Goal: Task Accomplishment & Management: Manage account settings

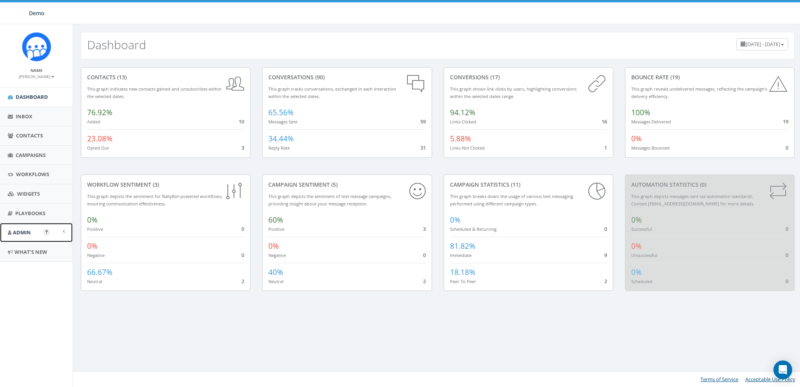
click at [30, 231] on span "Admin" at bounding box center [22, 232] width 18 height 7
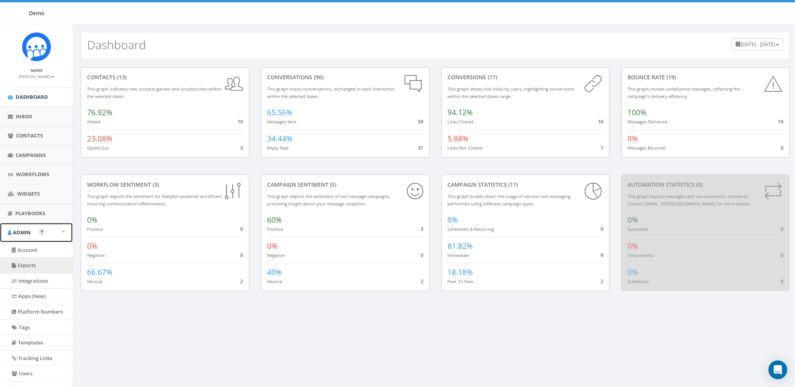
scroll to position [50, 0]
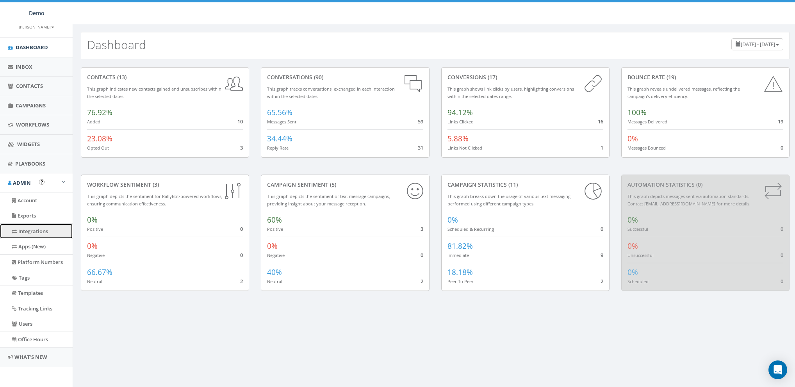
click at [31, 233] on link "Integrations" at bounding box center [36, 231] width 73 height 15
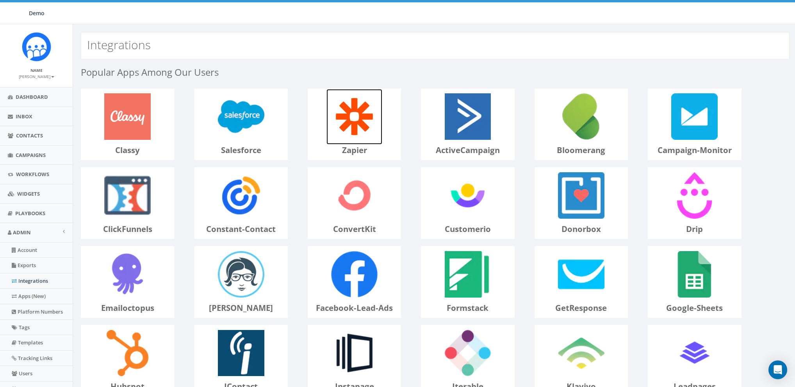
click at [369, 134] on img at bounding box center [354, 117] width 56 height 56
click at [23, 133] on span "Contacts" at bounding box center [29, 135] width 27 height 7
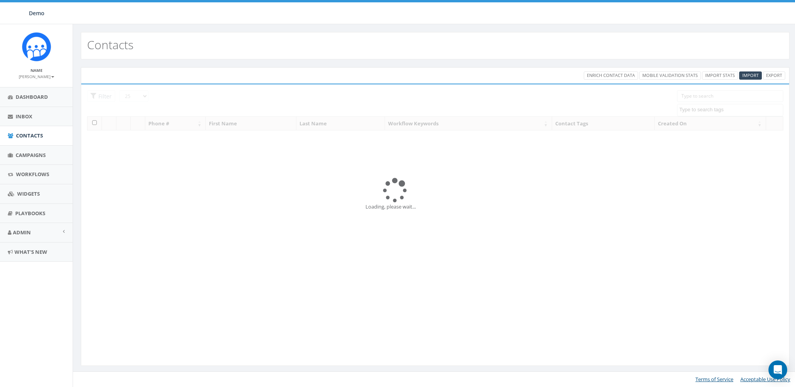
select select
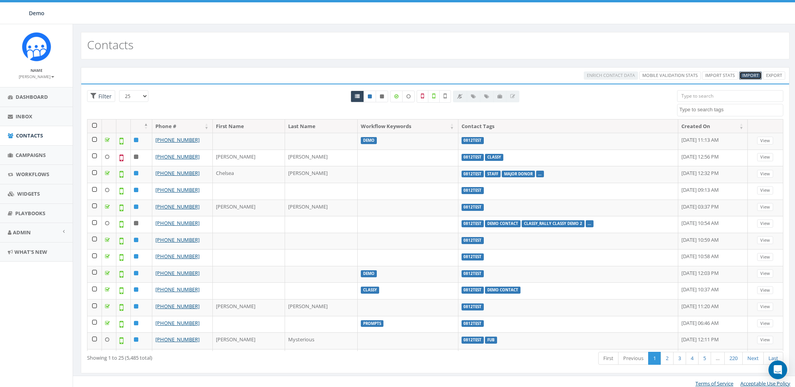
click at [746, 76] on span "Import" at bounding box center [750, 75] width 16 height 6
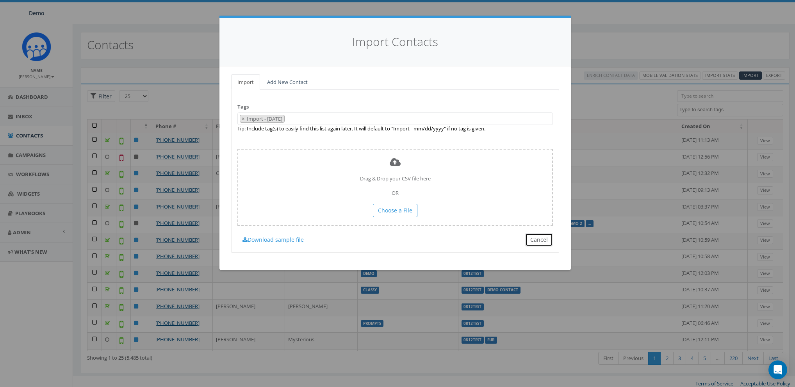
click at [535, 238] on button "Cancel" at bounding box center [539, 239] width 28 height 13
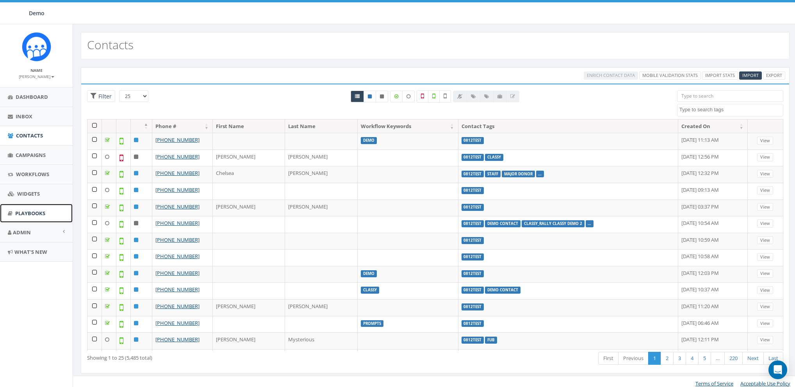
click at [28, 210] on span "Playbooks" at bounding box center [30, 213] width 30 height 7
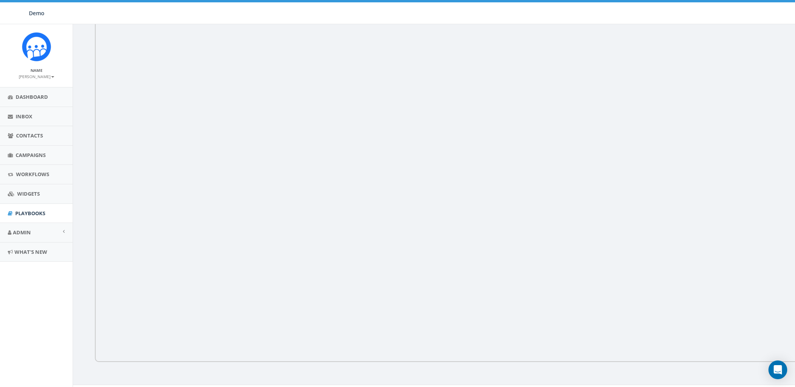
scroll to position [80, 0]
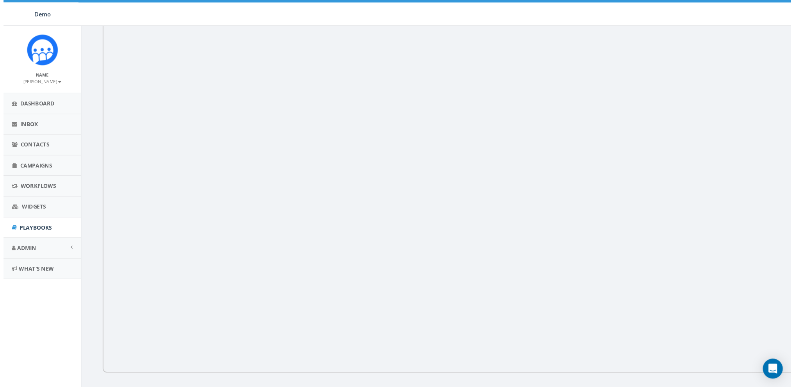
scroll to position [80, 0]
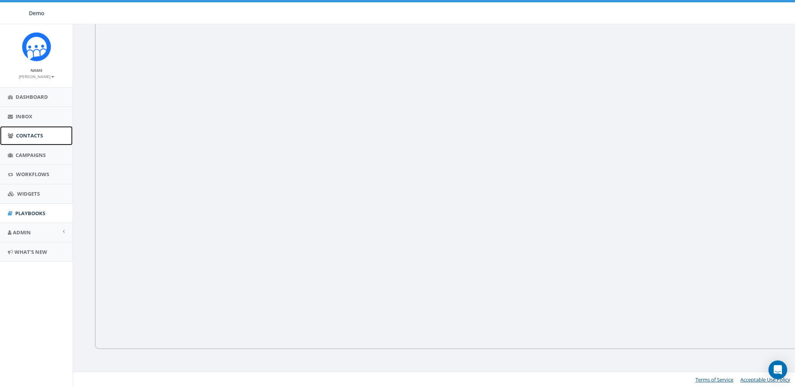
click span "Contacts"
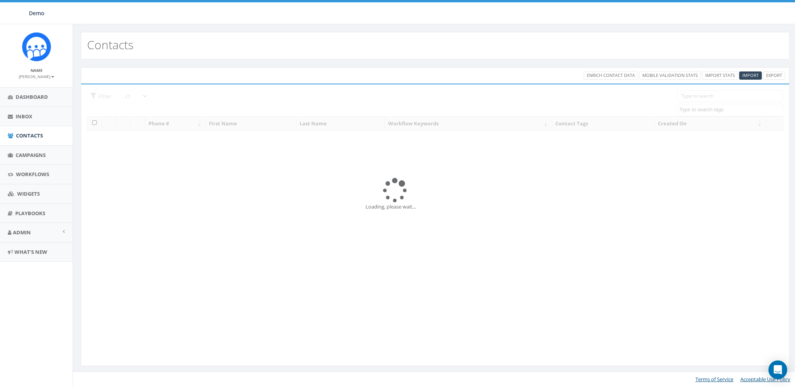
select select
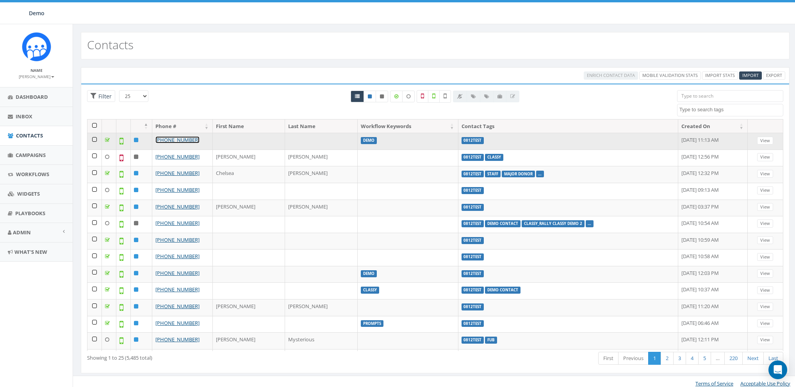
click at [181, 140] on link "[PHONE_NUMBER]" at bounding box center [177, 139] width 44 height 7
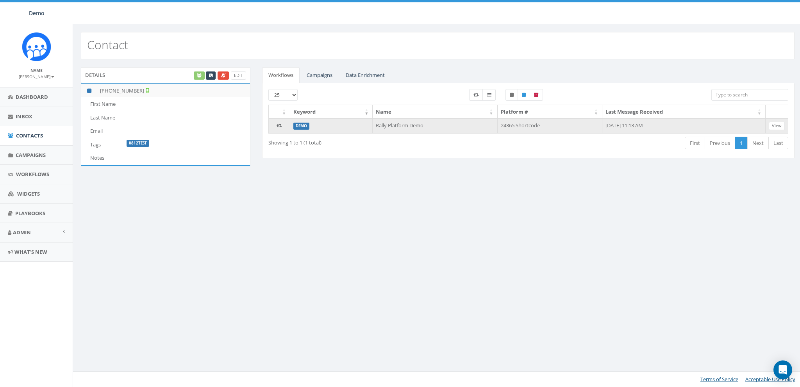
click at [508, 125] on td "24365 Shortcode" at bounding box center [549, 125] width 105 height 15
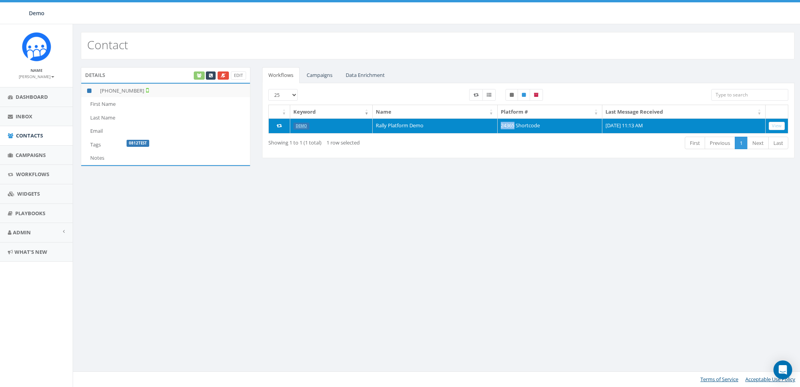
click at [508, 125] on td "24365 Shortcode" at bounding box center [549, 125] width 105 height 15
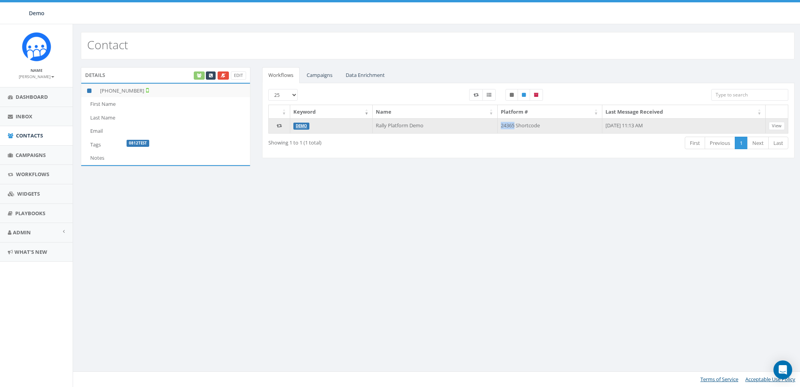
click at [504, 124] on td "24365 Shortcode" at bounding box center [549, 125] width 105 height 15
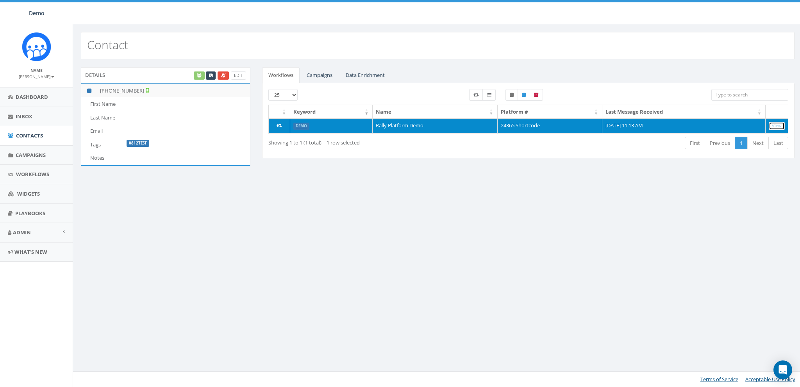
click at [779, 124] on link "View" at bounding box center [776, 126] width 16 height 8
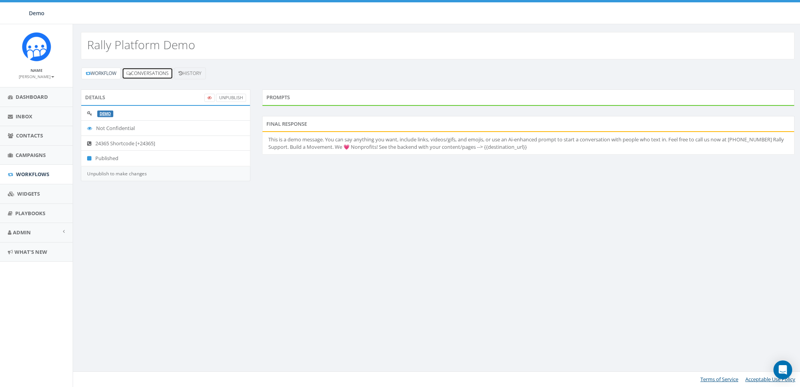
click at [144, 71] on link "Conversations" at bounding box center [147, 74] width 51 height 12
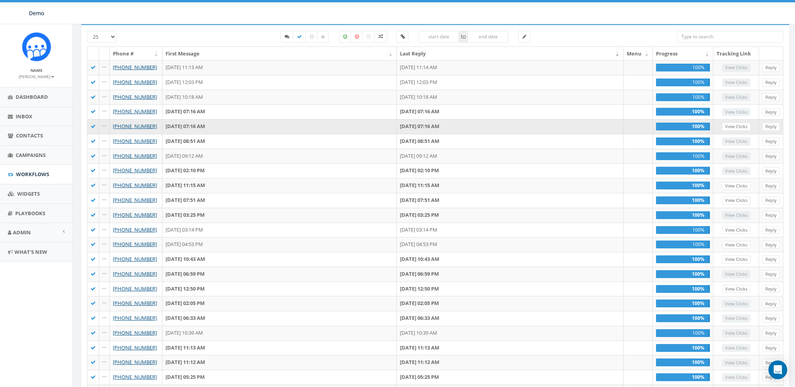
scroll to position [87, 0]
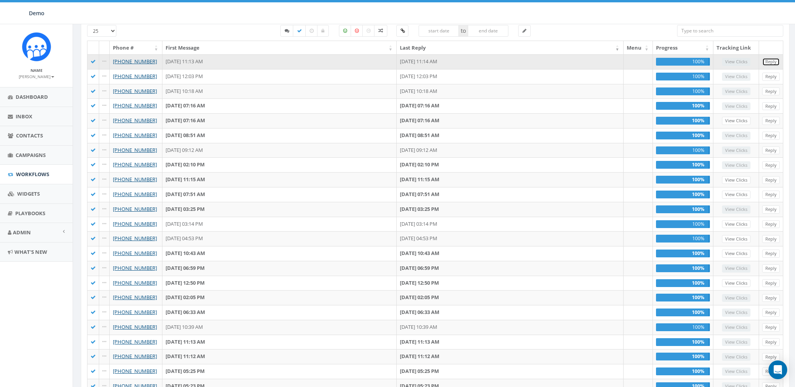
click at [770, 61] on link "Reply" at bounding box center [771, 62] width 18 height 8
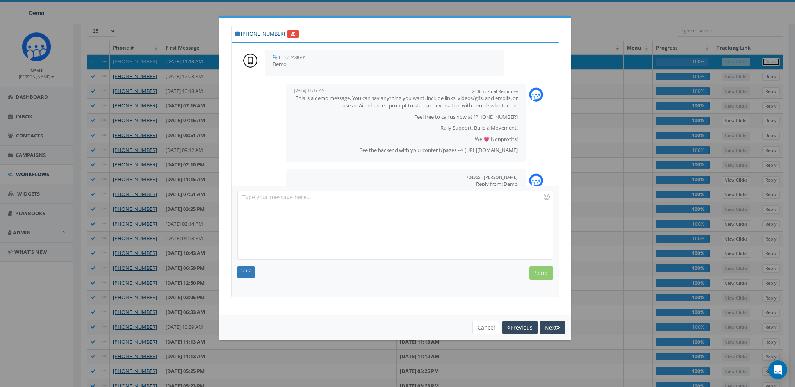
scroll to position [0, 0]
click at [254, 34] on link "[PHONE_NUMBER]" at bounding box center [263, 33] width 44 height 7
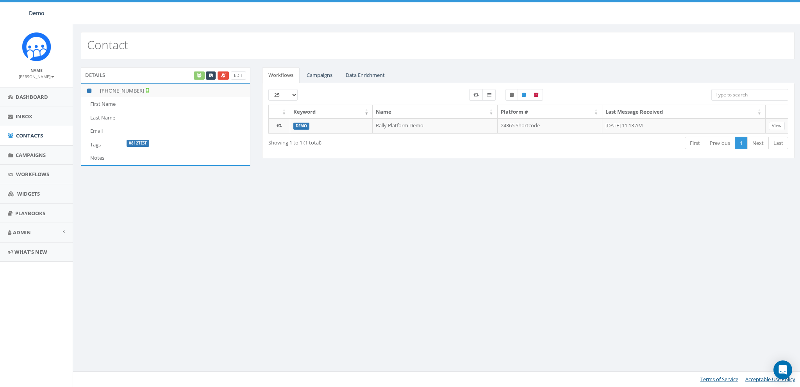
click at [199, 77] on div "Edit" at bounding box center [218, 75] width 53 height 8
click at [200, 75] on div "Edit" at bounding box center [218, 75] width 53 height 8
click at [378, 75] on link "Data Enrichment" at bounding box center [365, 75] width 52 height 16
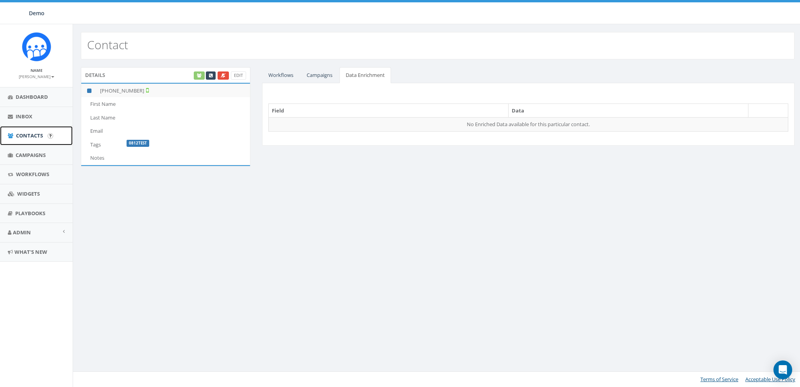
click at [27, 132] on span "Contacts" at bounding box center [29, 135] width 27 height 7
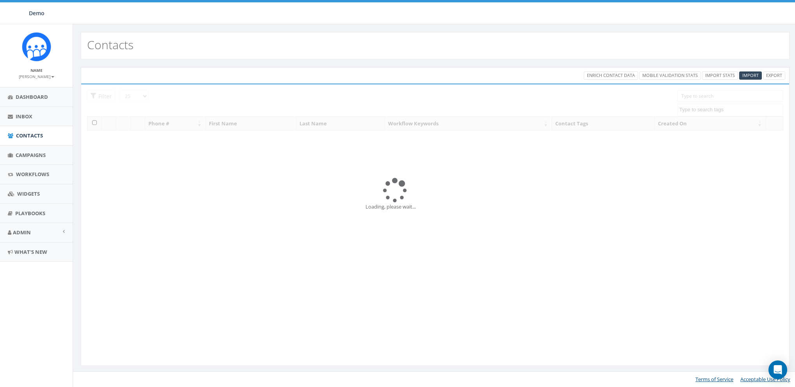
select select
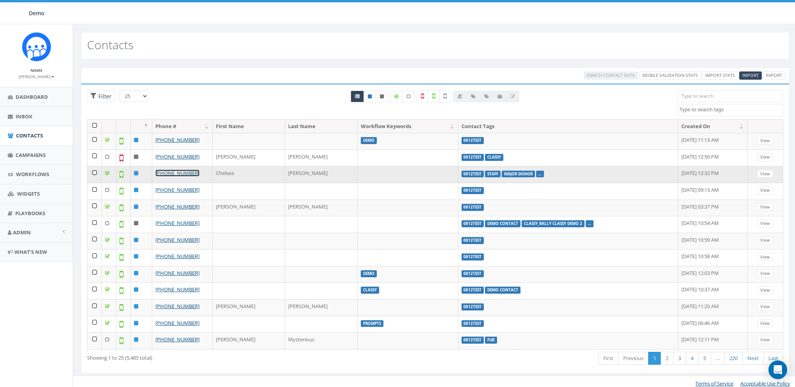
click at [171, 172] on link "[PHONE_NUMBER]" at bounding box center [177, 172] width 44 height 7
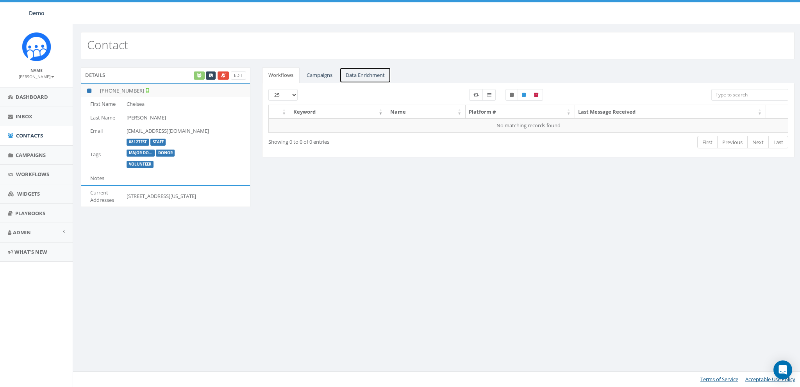
click at [374, 78] on link "Data Enrichment" at bounding box center [365, 75] width 52 height 16
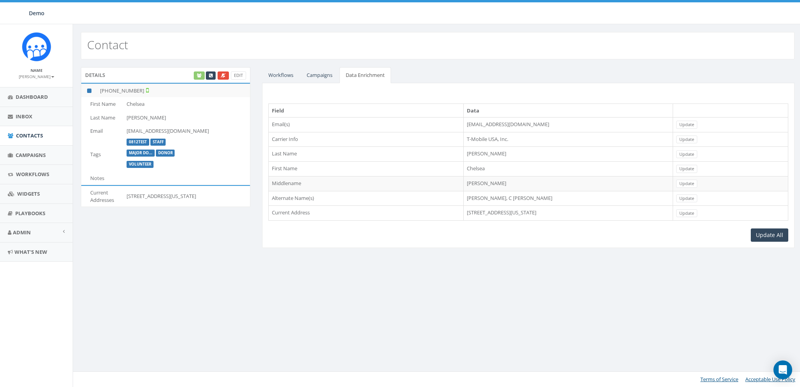
click at [481, 209] on td "1328 SW 118th Pl, Oklahoma City, OK, 73170" at bounding box center [567, 213] width 209 height 15
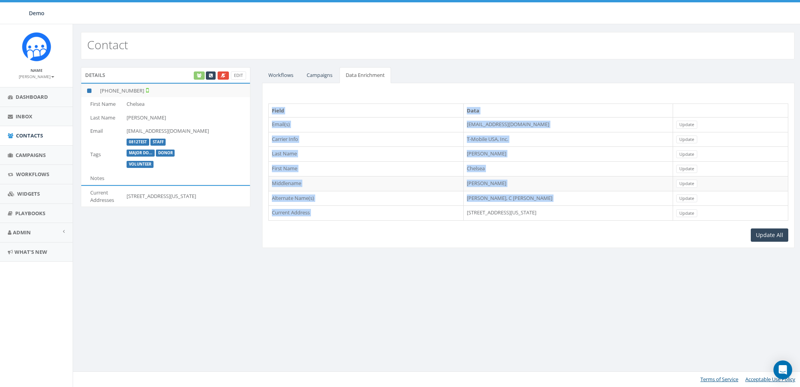
click at [481, 209] on td "1328 SW 118th Pl, Oklahoma City, OK, 73170" at bounding box center [567, 213] width 209 height 15
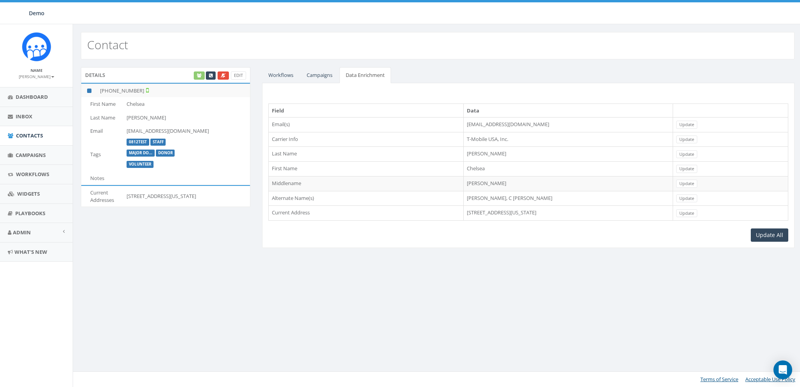
click at [470, 141] on td "T-Mobile USA, Inc." at bounding box center [567, 139] width 209 height 15
click at [465, 125] on td "tomglencrider@aol.com" at bounding box center [567, 124] width 209 height 15
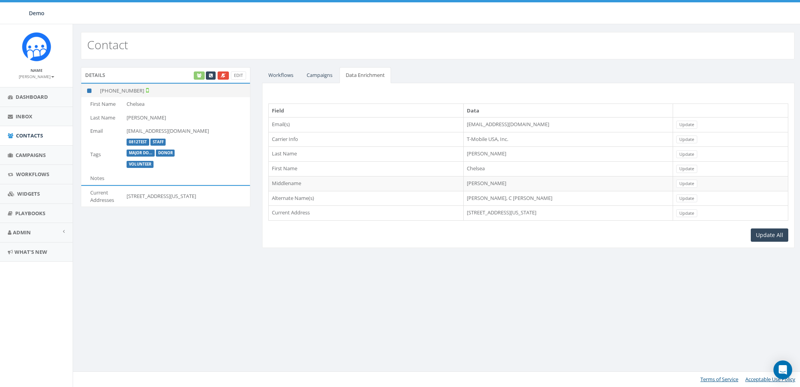
drag, startPoint x: 106, startPoint y: 89, endPoint x: 138, endPoint y: 87, distance: 31.7
click at [138, 87] on td "+1 405-410-5878" at bounding box center [173, 91] width 153 height 14
drag, startPoint x: 138, startPoint y: 87, endPoint x: 108, endPoint y: 90, distance: 30.5
click at [108, 90] on td "+1 405-410-5878" at bounding box center [173, 91] width 153 height 14
click at [25, 139] on span "Contacts" at bounding box center [29, 135] width 27 height 7
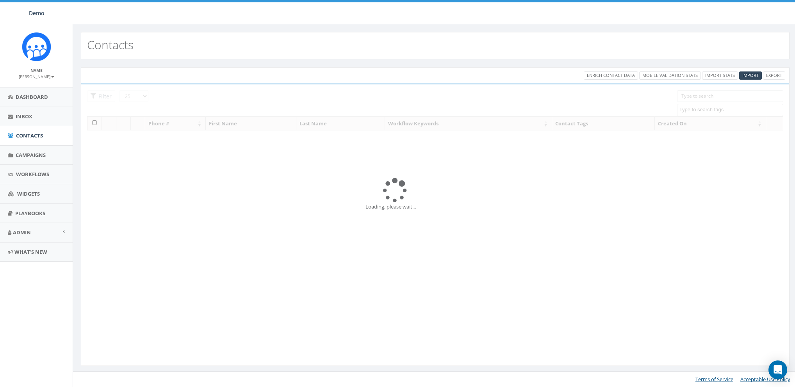
select select
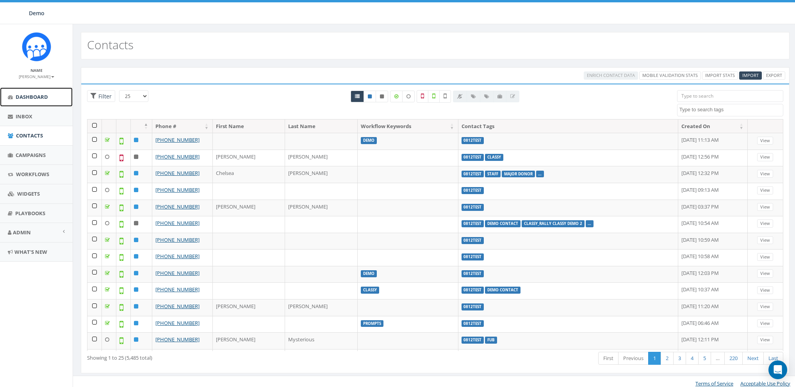
click at [26, 96] on span "Dashboard" at bounding box center [32, 96] width 32 height 7
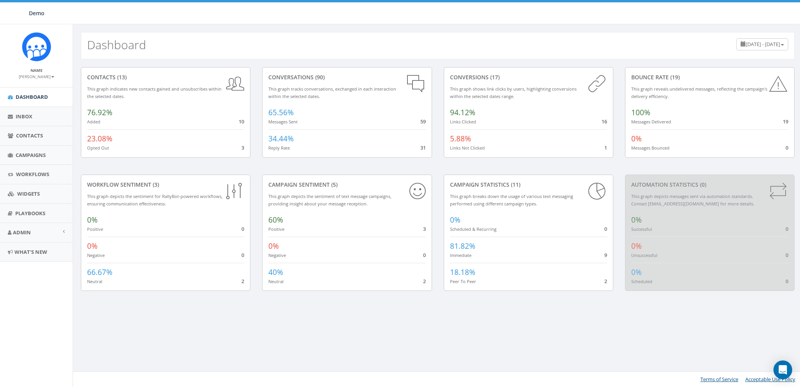
click at [189, 20] on div "Demo Demo Profile Sign Out 1.23 % of Available Amount Used You have used 1.23 %…" at bounding box center [400, 12] width 800 height 24
click at [23, 229] on span "Admin" at bounding box center [22, 232] width 18 height 7
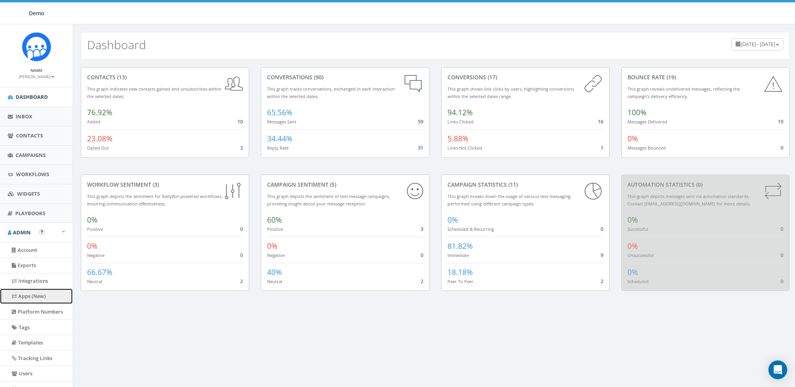
click at [32, 295] on link "Apps (New)" at bounding box center [36, 296] width 73 height 15
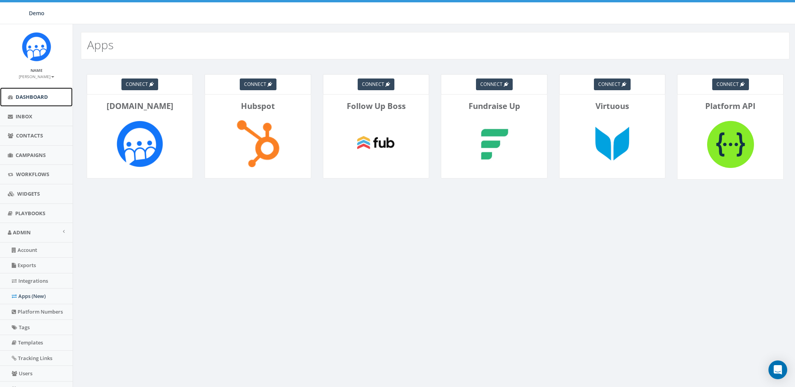
click at [19, 99] on span "Dashboard" at bounding box center [32, 96] width 32 height 7
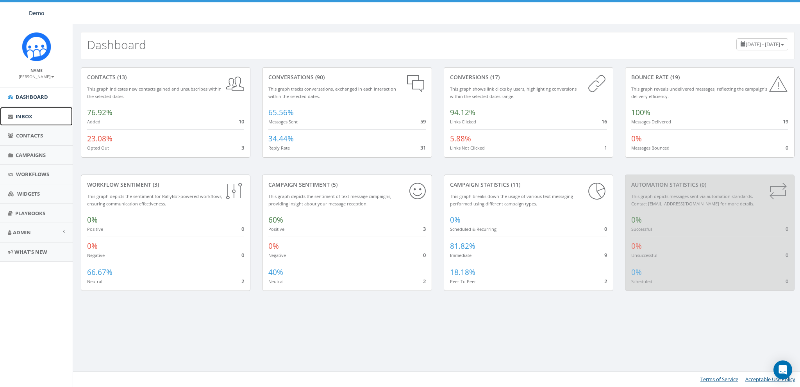
click at [20, 113] on span "Inbox" at bounding box center [24, 116] width 17 height 7
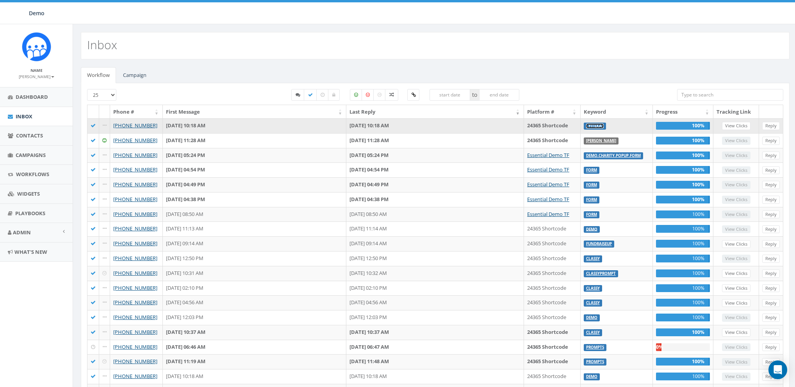
click at [592, 126] on link "cyjtexas" at bounding box center [595, 125] width 18 height 5
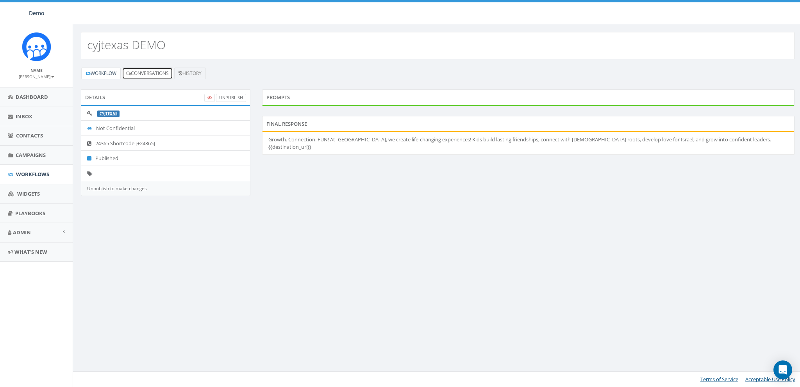
click at [150, 72] on link "Conversations" at bounding box center [147, 74] width 51 height 12
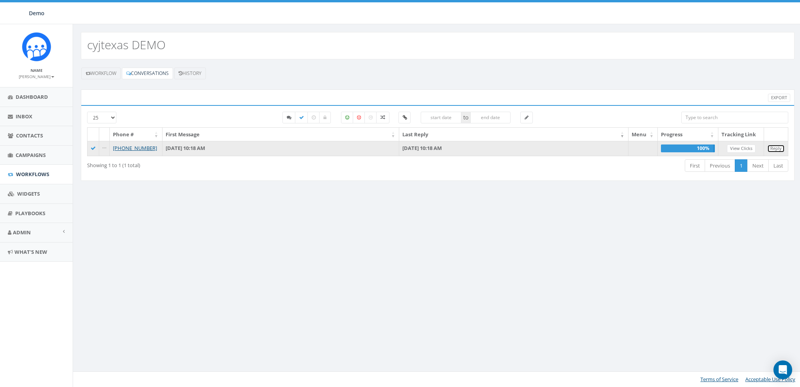
click at [775, 148] on link "Reply" at bounding box center [776, 148] width 18 height 8
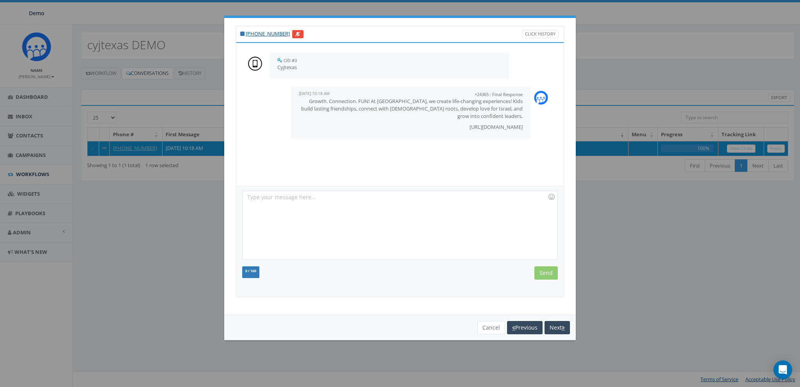
drag, startPoint x: 443, startPoint y: 119, endPoint x: 535, endPoint y: 118, distance: 91.8
click at [535, 118] on div "+24365 : Final Response [DATE] 10:18 AM Growth. Connection. FUN! At [GEOGRAPHIC…" at bounding box center [399, 113] width 319 height 60
click at [429, 209] on div at bounding box center [399, 225] width 314 height 68
click at [492, 323] on button "Cancel" at bounding box center [491, 327] width 28 height 13
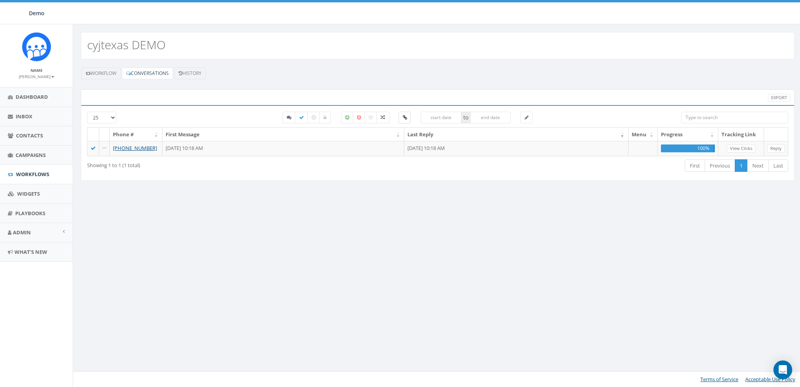
click at [407, 118] on label at bounding box center [404, 118] width 12 height 12
checkbox input "true"
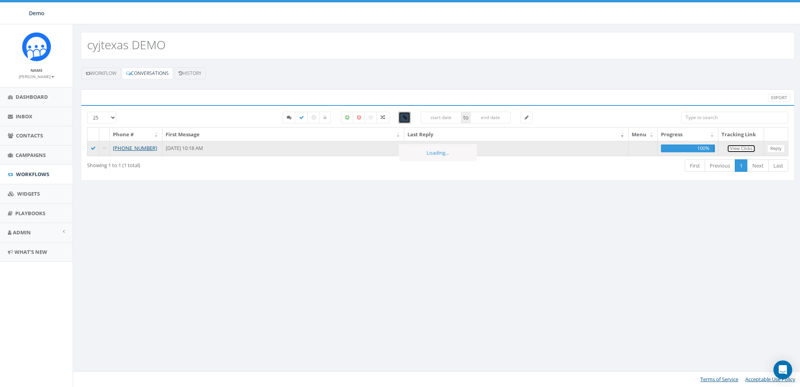
click at [741, 150] on link "View Clicks" at bounding box center [741, 148] width 29 height 8
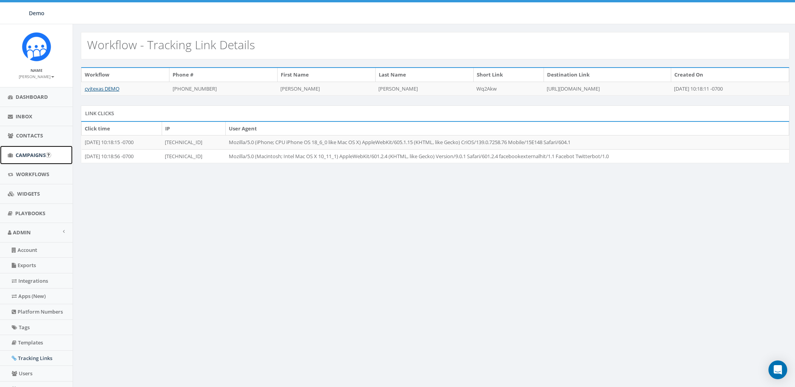
click at [37, 155] on span "Campaigns" at bounding box center [31, 154] width 30 height 7
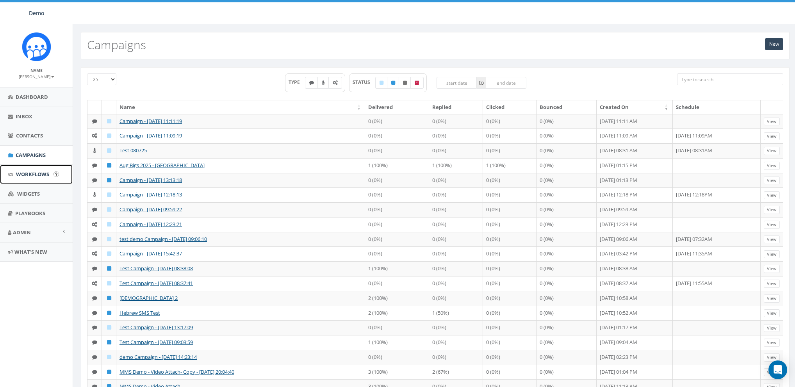
click at [29, 171] on span "Workflows" at bounding box center [32, 174] width 33 height 7
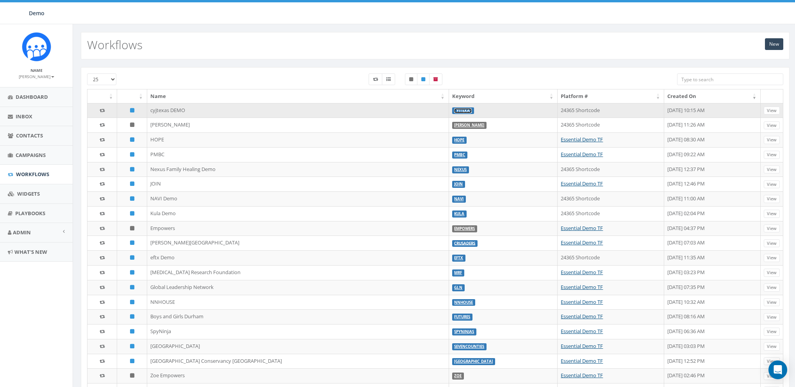
click at [454, 108] on link "cyjtexas" at bounding box center [463, 110] width 18 height 5
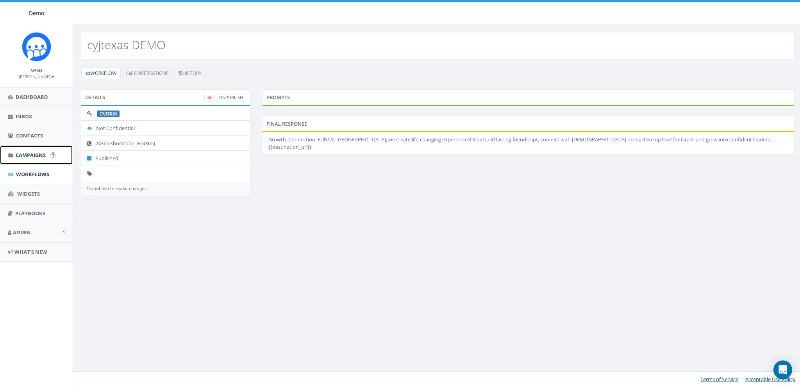
click at [24, 156] on span "Campaigns" at bounding box center [31, 154] width 30 height 7
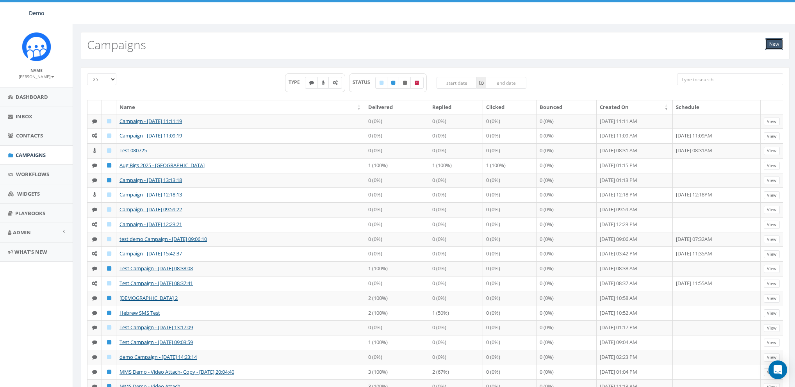
click at [781, 43] on link "New" at bounding box center [774, 44] width 18 height 12
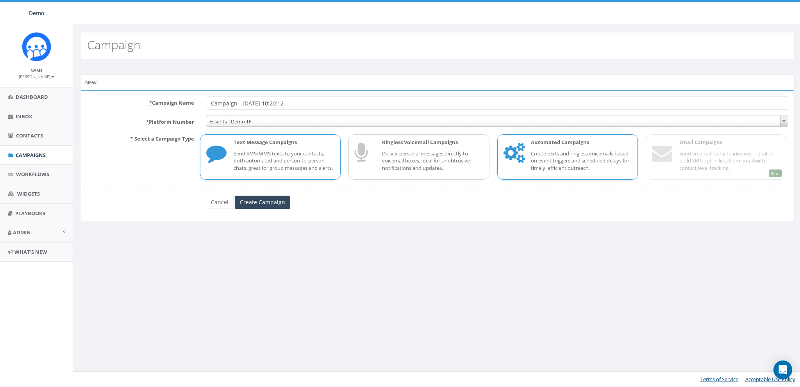
click at [563, 151] on p "Create texts and ringless voicemails based on event triggers and scheduled dela…" at bounding box center [581, 161] width 101 height 22
click at [216, 209] on link "Cancel" at bounding box center [220, 202] width 28 height 13
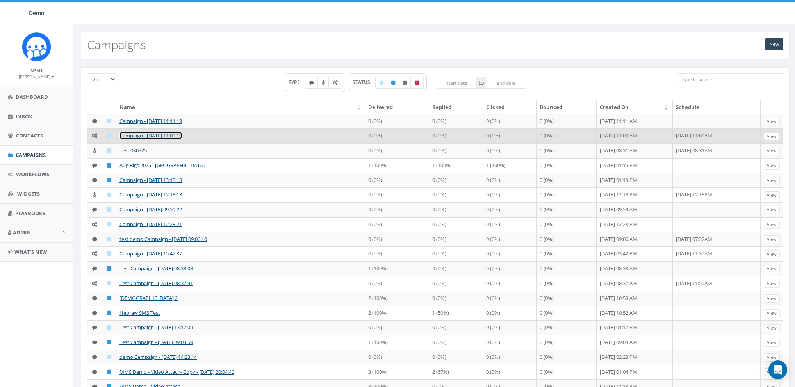
click at [134, 133] on link "Campaign - [DATE] 11:09:19" at bounding box center [150, 135] width 62 height 7
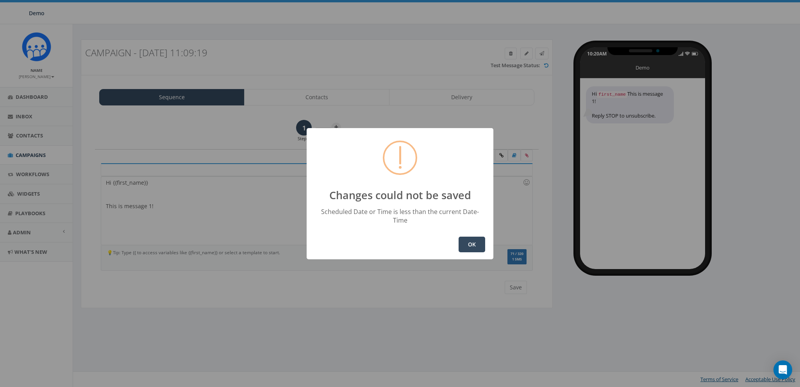
drag, startPoint x: 464, startPoint y: 232, endPoint x: 468, endPoint y: 240, distance: 8.9
click at [464, 237] on button "OK" at bounding box center [471, 245] width 27 height 16
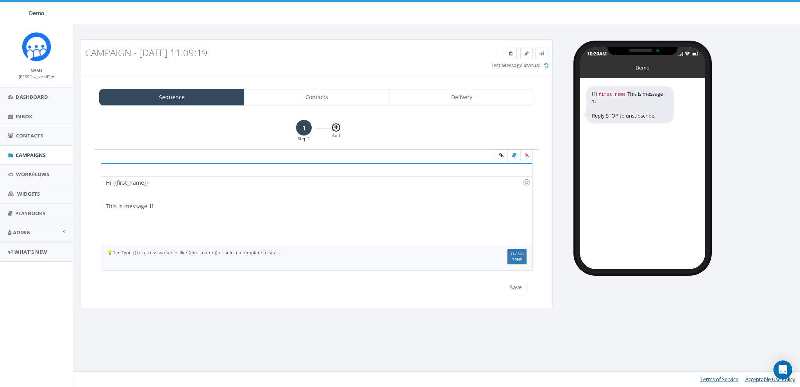
click at [335, 127] on icon at bounding box center [336, 127] width 4 height 5
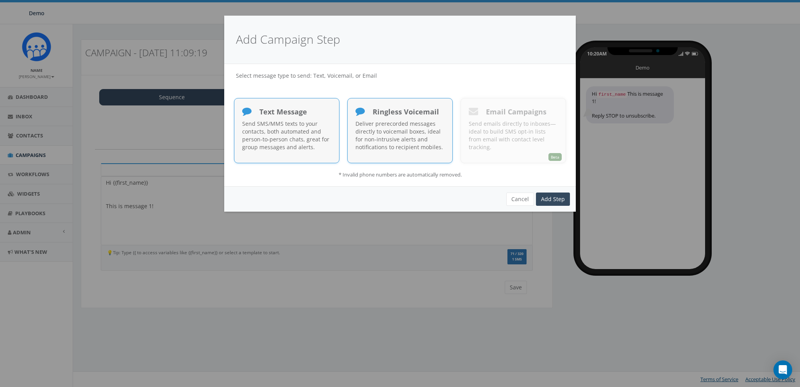
click at [373, 121] on p "Deliver prerecorded messages directly to voicemail boxes, ideal for non-intrusi…" at bounding box center [399, 135] width 89 height 31
click at [298, 151] on div "Send SMS/MMS texts to your contacts, both automated and person-to-person chats,…" at bounding box center [286, 137] width 89 height 35
click at [521, 198] on button "Cancel" at bounding box center [520, 198] width 28 height 13
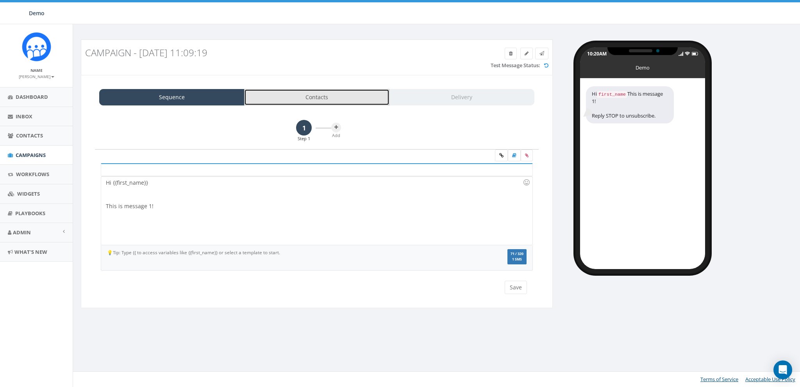
click at [340, 99] on link "Contacts" at bounding box center [316, 97] width 145 height 16
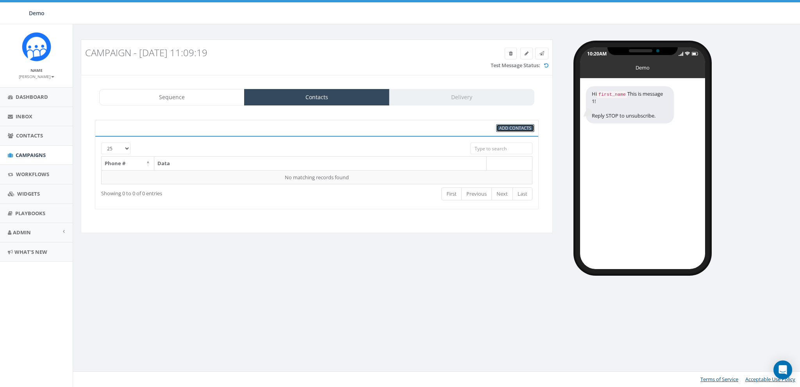
click at [506, 126] on span "Add Contacts" at bounding box center [515, 128] width 32 height 6
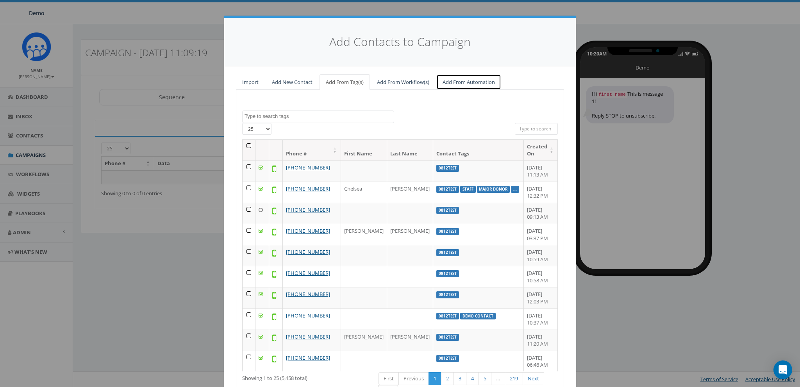
click at [461, 81] on link "Add From Automation" at bounding box center [468, 82] width 65 height 16
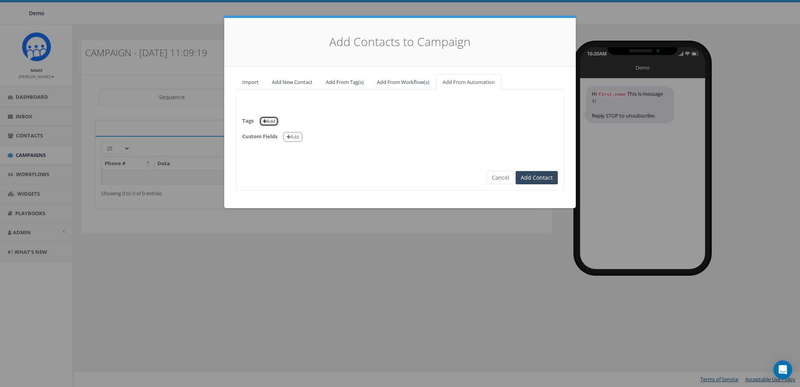
click at [276, 123] on button "Add" at bounding box center [268, 121] width 19 height 10
select select
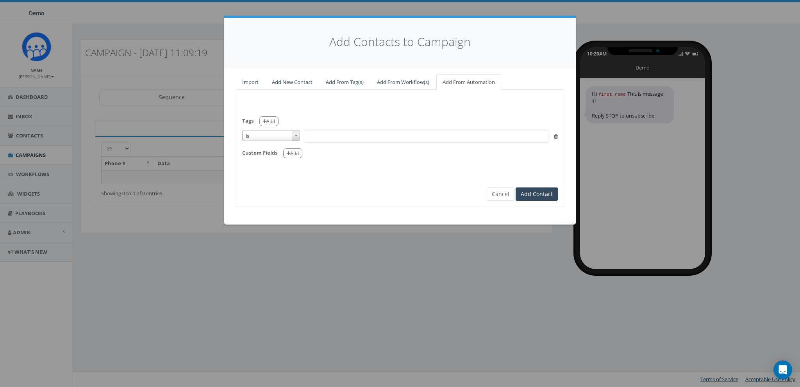
click at [274, 136] on span "is" at bounding box center [270, 135] width 57 height 11
select select "contains"
click at [329, 134] on span at bounding box center [427, 136] width 246 height 12
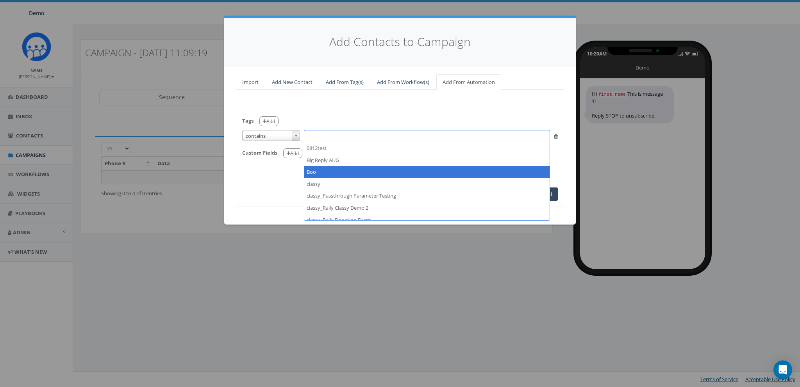
select select "Boo"
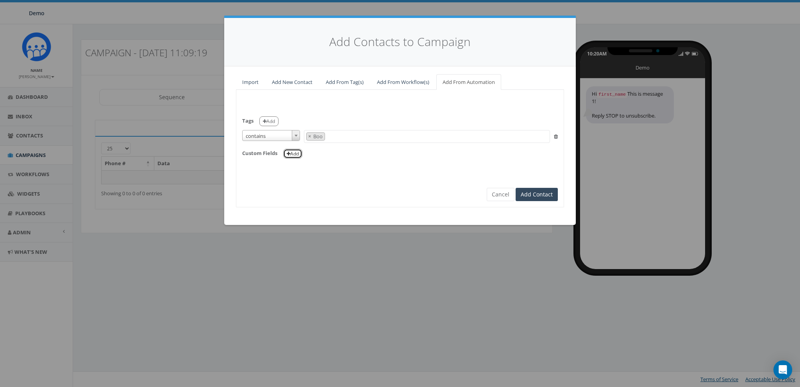
click at [294, 155] on button "Add" at bounding box center [292, 154] width 19 height 10
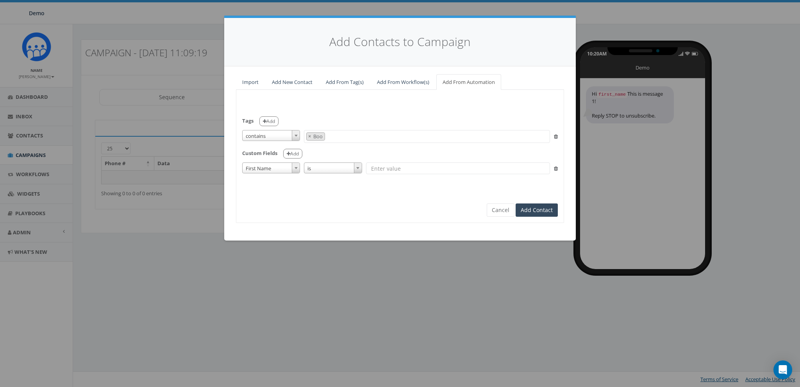
click at [275, 169] on span "First Name" at bounding box center [270, 168] width 57 height 11
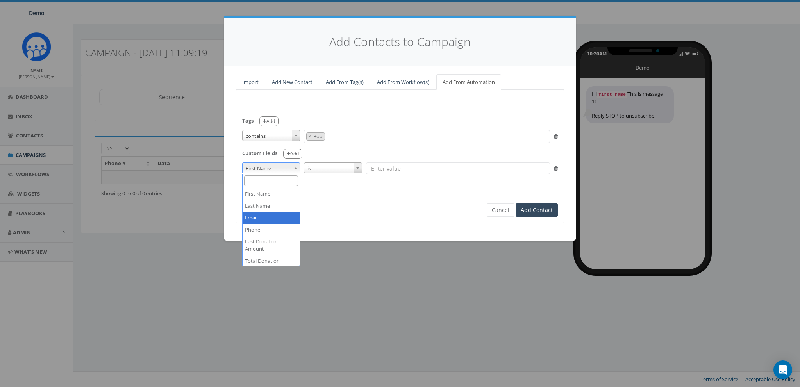
scroll to position [20, 0]
select select "Total Donation Amount"
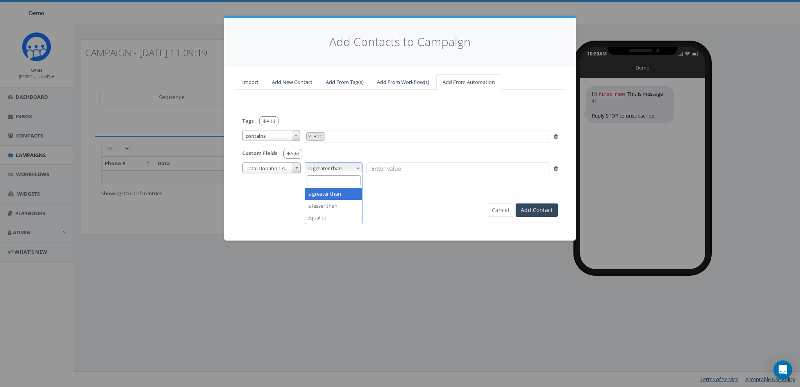
click at [326, 169] on span "is greater than" at bounding box center [333, 168] width 57 height 11
click at [387, 166] on input "text" at bounding box center [458, 168] width 184 height 12
type input "200"
click at [413, 216] on div "Tags Add is is not contains is not empty is empty contains 0812test Big Reply A…" at bounding box center [400, 156] width 328 height 133
click at [494, 202] on form "Tags Add is is not contains is not empty is empty contains 0812test Big Reply A…" at bounding box center [399, 149] width 315 height 107
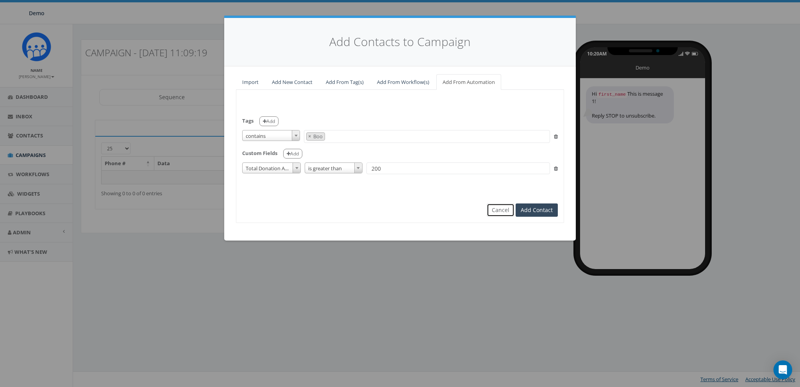
click at [494, 206] on button "Cancel" at bounding box center [501, 209] width 28 height 13
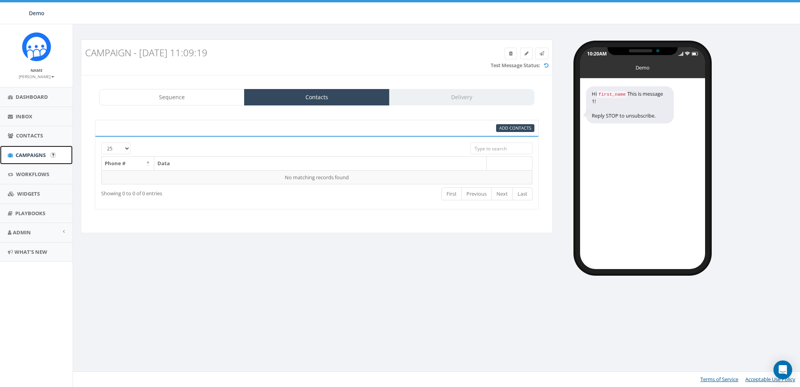
click at [26, 157] on span "Campaigns" at bounding box center [31, 154] width 30 height 7
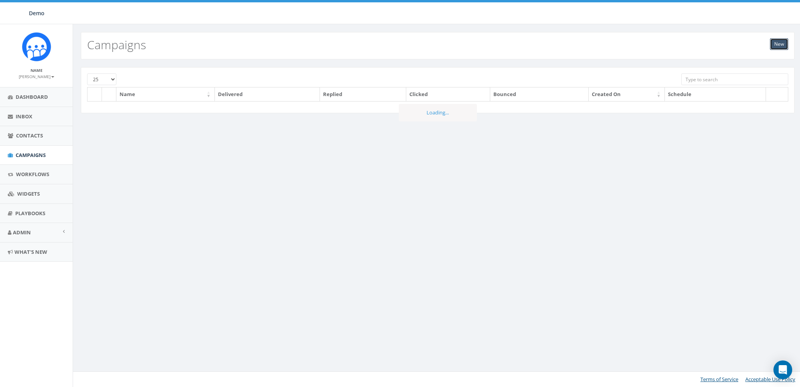
click at [777, 45] on link "New" at bounding box center [779, 44] width 18 height 12
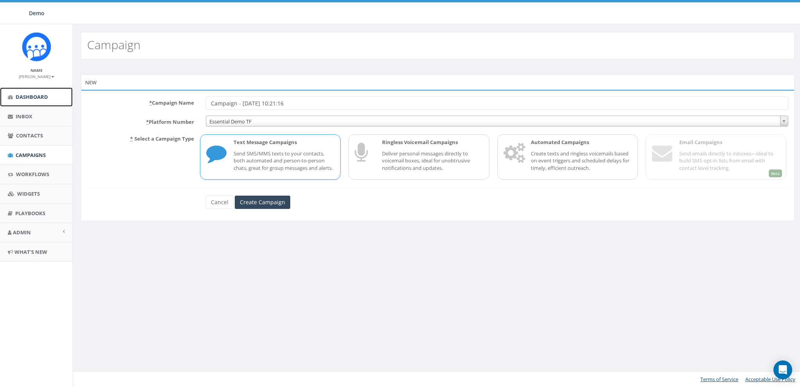
click at [24, 102] on link "Dashboard" at bounding box center [36, 96] width 73 height 19
click at [20, 91] on link "Dashboard" at bounding box center [36, 96] width 73 height 19
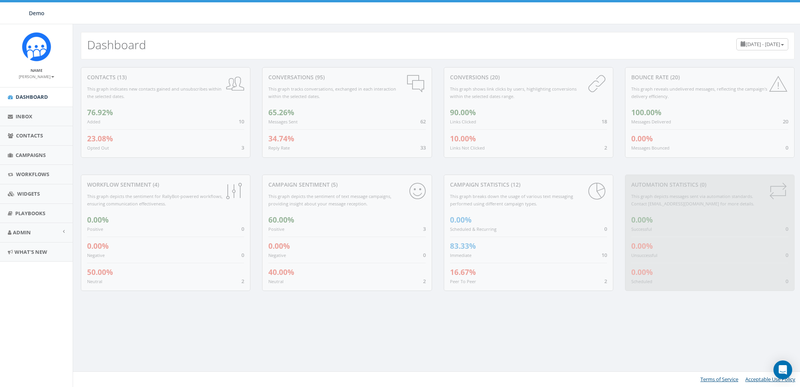
click at [393, 69] on div "conversations (95) This graph tracks conversations, exchanged in each interacti…" at bounding box center [346, 112] width 169 height 91
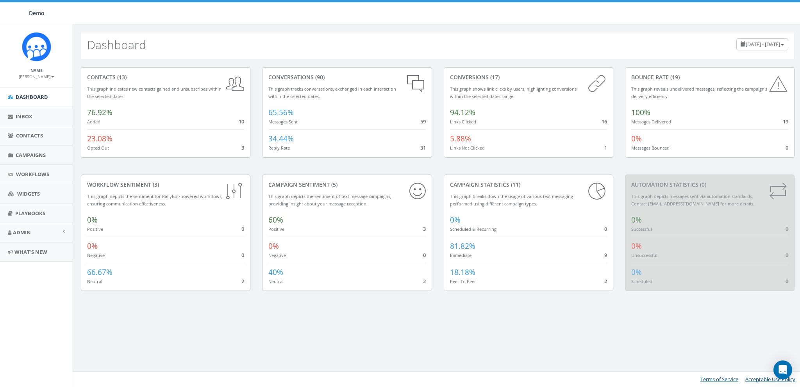
click at [348, 173] on div "conversations (90) This graph tracks conversations, exchanged in each interacti…" at bounding box center [346, 120] width 181 height 107
click at [23, 227] on link "Admin" at bounding box center [36, 232] width 73 height 19
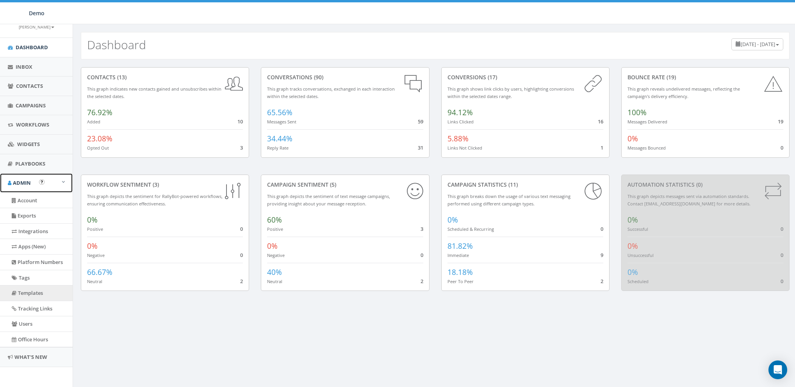
scroll to position [46, 0]
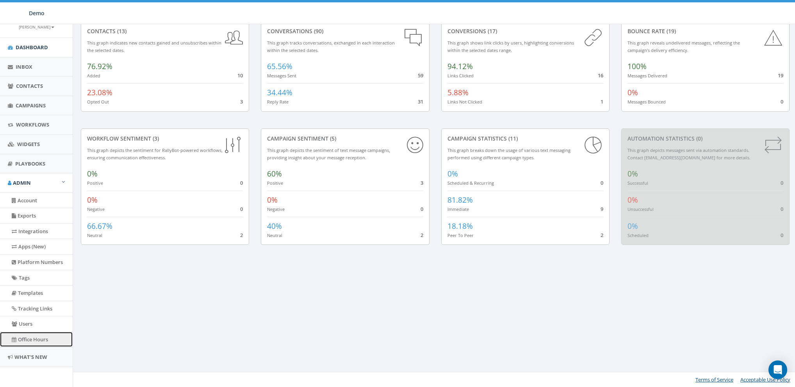
click at [33, 333] on link "Office Hours" at bounding box center [36, 339] width 73 height 15
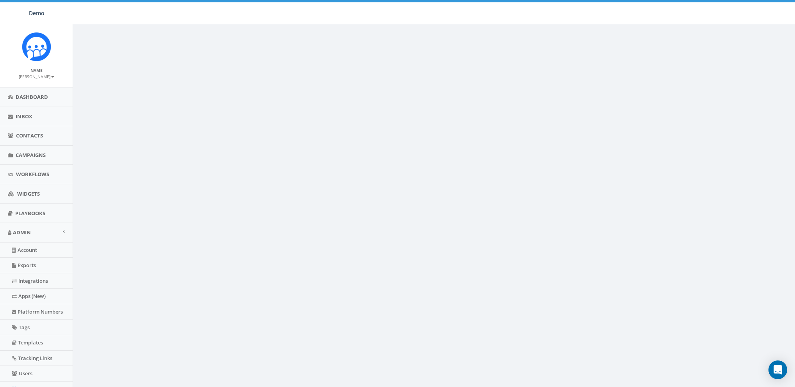
click at [41, 80] on link "[PERSON_NAME]" at bounding box center [37, 76] width 36 height 7
click at [35, 103] on ul "Profile Sign Out" at bounding box center [39, 93] width 62 height 24
click at [35, 102] on link "Dashboard" at bounding box center [36, 96] width 73 height 19
click at [36, 75] on small "[PERSON_NAME]" at bounding box center [37, 76] width 36 height 5
click at [39, 99] on link "Sign Out" at bounding box center [39, 98] width 62 height 10
